Goal: Task Accomplishment & Management: Use online tool/utility

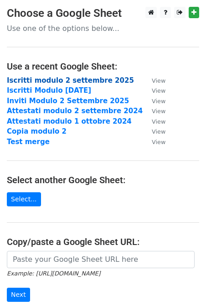
click at [81, 82] on strong "Iscritti modulo 2 settembre 2025" at bounding box center [70, 80] width 127 height 8
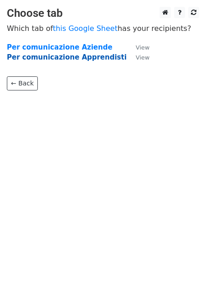
click at [87, 58] on strong "Per comunicazione Apprendisti" at bounding box center [67, 57] width 120 height 8
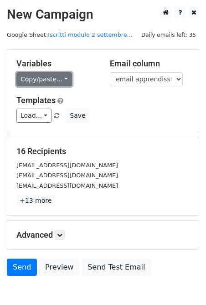
click at [61, 78] on link "Copy/paste..." at bounding box center [43, 79] width 55 height 14
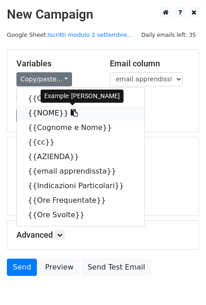
click at [71, 116] on icon at bounding box center [74, 112] width 7 height 7
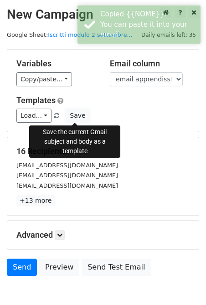
click at [67, 116] on button "Save" at bounding box center [78, 116] width 24 height 14
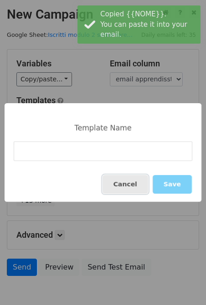
click at [136, 186] on button "Cancel" at bounding box center [124, 184] width 45 height 19
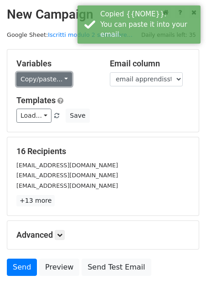
click at [60, 75] on link "Copy/paste..." at bounding box center [43, 79] width 55 height 14
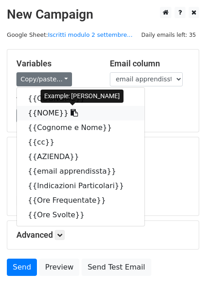
click at [71, 113] on icon at bounding box center [74, 112] width 7 height 7
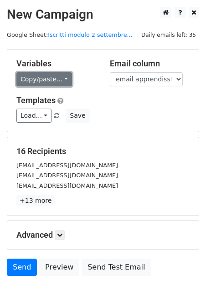
click at [61, 80] on link "Copy/paste..." at bounding box center [43, 79] width 55 height 14
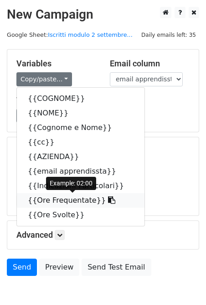
click at [108, 199] on icon at bounding box center [111, 200] width 7 height 7
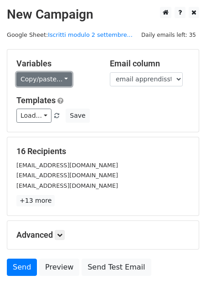
click at [62, 76] on link "Copy/paste..." at bounding box center [43, 79] width 55 height 14
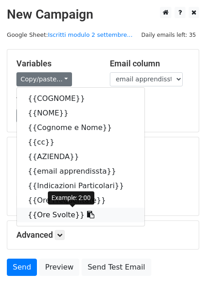
click at [87, 217] on icon at bounding box center [90, 214] width 7 height 7
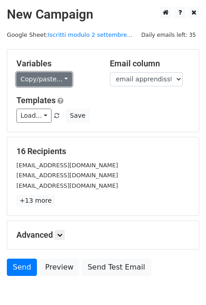
click at [62, 79] on link "Copy/paste..." at bounding box center [43, 79] width 55 height 14
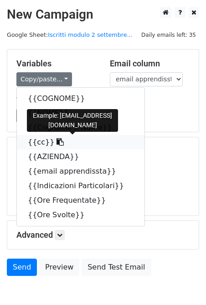
click at [56, 141] on icon at bounding box center [59, 141] width 7 height 7
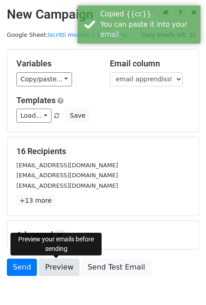
click at [58, 271] on link "Preview" at bounding box center [59, 267] width 40 height 17
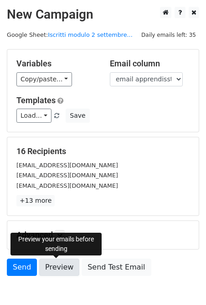
click at [57, 269] on link "Preview" at bounding box center [59, 267] width 40 height 17
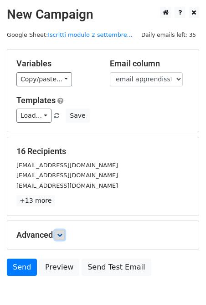
click at [62, 236] on icon at bounding box center [59, 234] width 5 height 5
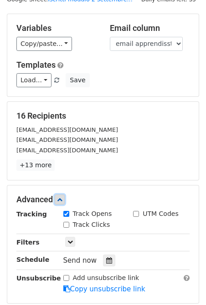
scroll to position [36, 0]
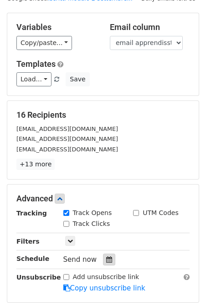
click at [107, 260] on icon at bounding box center [109, 260] width 6 height 6
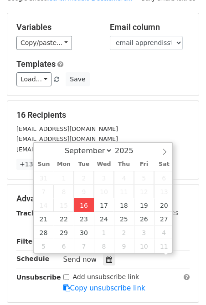
scroll to position [0, 0]
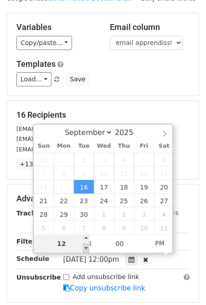
type input "2025-09-16 11:00"
type input "11"
click at [86, 250] on span at bounding box center [86, 248] width 6 height 9
type input "2025-09-16 10:00"
type input "10"
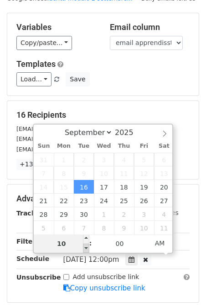
click at [86, 250] on span at bounding box center [86, 248] width 6 height 9
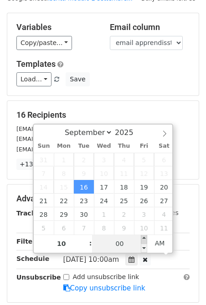
type input "2025-09-16 10:05"
type input "05"
click at [145, 238] on span at bounding box center [144, 239] width 6 height 9
type input "2025-09-16 10:10"
type input "10"
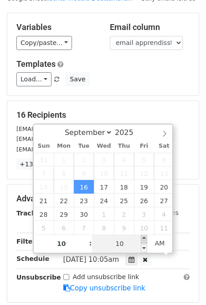
click at [145, 238] on span at bounding box center [144, 239] width 6 height 9
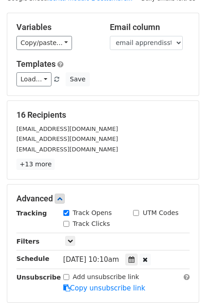
click at [133, 67] on h5 "Templates" at bounding box center [102, 64] width 173 height 10
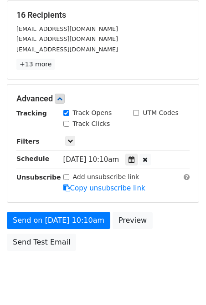
scroll to position [159, 0]
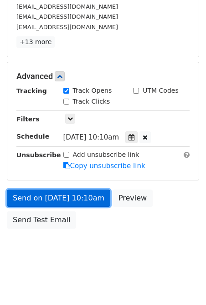
click at [71, 200] on link "Send on Sep 16 at 10:10am" at bounding box center [58, 198] width 103 height 17
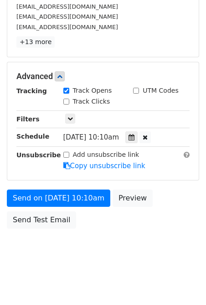
click at [63, 268] on body "New Campaign Daily emails left: 35 Google Sheet: Iscritti modulo 2 settembre...…" at bounding box center [103, 59] width 206 height 422
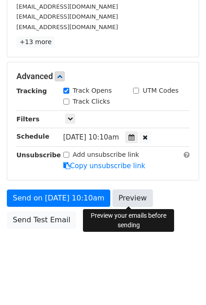
click at [124, 201] on link "Preview" at bounding box center [132, 198] width 40 height 17
click at [131, 194] on link "Preview" at bounding box center [132, 198] width 40 height 17
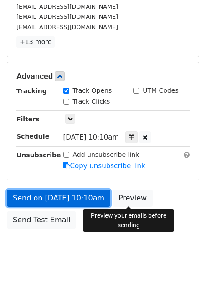
click at [40, 199] on link "Send on Sep 16 at 10:10am" at bounding box center [58, 198] width 103 height 17
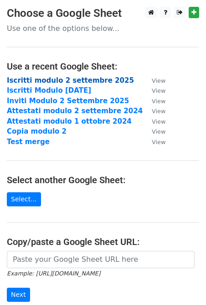
click at [85, 81] on strong "Iscritti modulo 2 settembre 2025" at bounding box center [70, 80] width 127 height 8
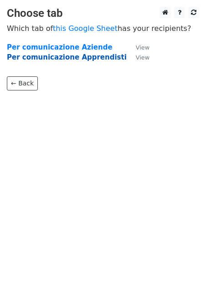
click at [78, 59] on strong "Per comunicazione Apprendisti" at bounding box center [67, 57] width 120 height 8
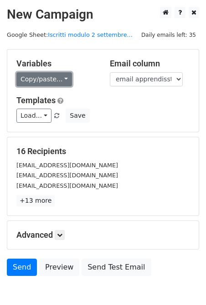
click at [61, 78] on link "Copy/paste..." at bounding box center [43, 79] width 55 height 14
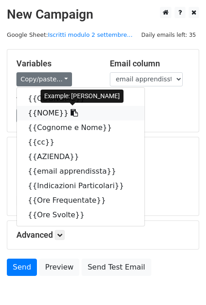
click at [71, 112] on icon at bounding box center [74, 112] width 7 height 7
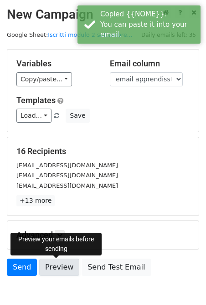
click at [59, 275] on link "Preview" at bounding box center [59, 267] width 40 height 17
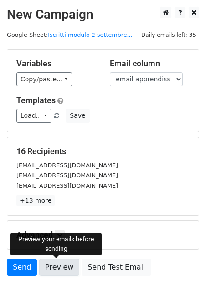
click at [57, 266] on link "Preview" at bounding box center [59, 267] width 40 height 17
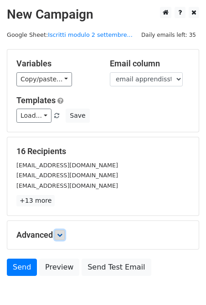
click at [62, 236] on icon at bounding box center [59, 234] width 5 height 5
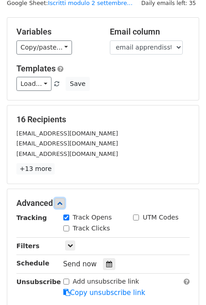
scroll to position [32, 0]
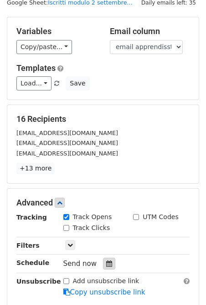
click at [106, 264] on icon at bounding box center [109, 264] width 6 height 6
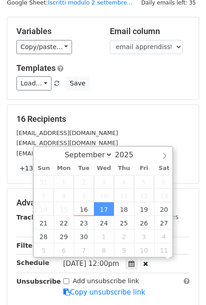
scroll to position [0, 0]
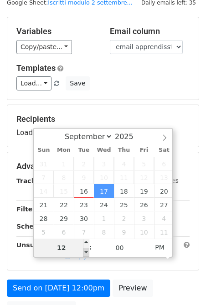
type input "[DATE] 11:00"
type input "11"
click at [88, 251] on span at bounding box center [86, 252] width 6 height 9
type input "[DATE] 10:00"
type input "10"
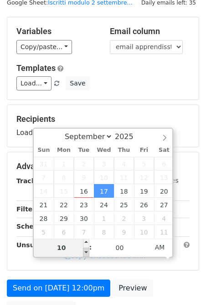
click at [88, 251] on span at bounding box center [86, 252] width 6 height 9
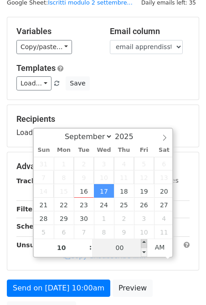
type input "[DATE] 10:05"
type input "05"
click at [145, 243] on span at bounding box center [144, 243] width 6 height 9
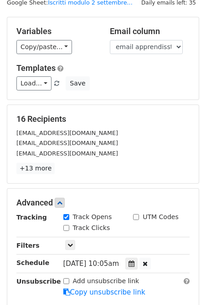
click at [144, 81] on div "Load... Invio Attestati Modulo 1 Save" at bounding box center [103, 83] width 186 height 14
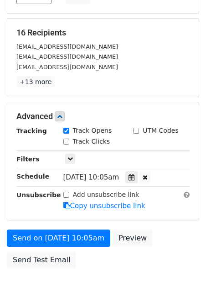
scroll to position [159, 0]
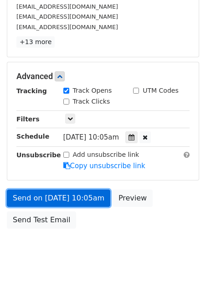
click at [62, 200] on link "Send on [DATE] 10:05am" at bounding box center [58, 198] width 103 height 17
